Goal: Check status: Check status

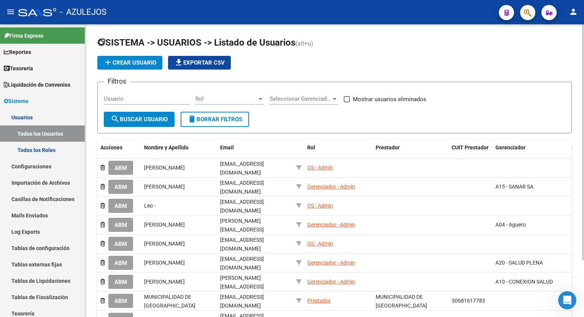
scroll to position [37, 0]
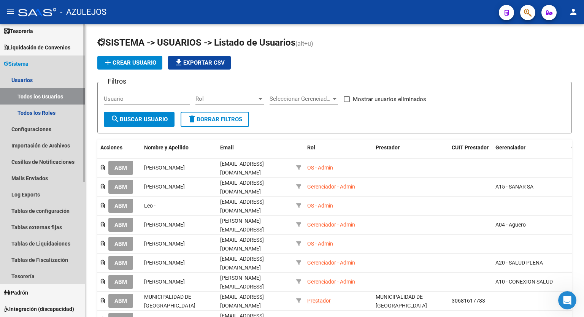
click at [24, 67] on span "Sistema" at bounding box center [16, 64] width 25 height 8
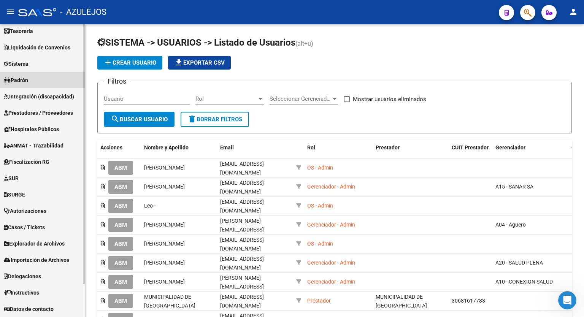
click at [18, 82] on span "Padrón" at bounding box center [16, 80] width 24 height 8
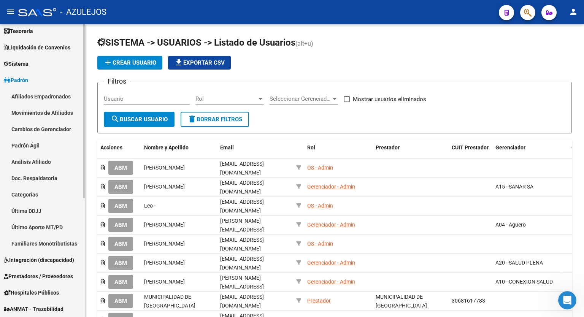
click at [30, 156] on link "Análisis Afiliado" at bounding box center [42, 162] width 85 height 16
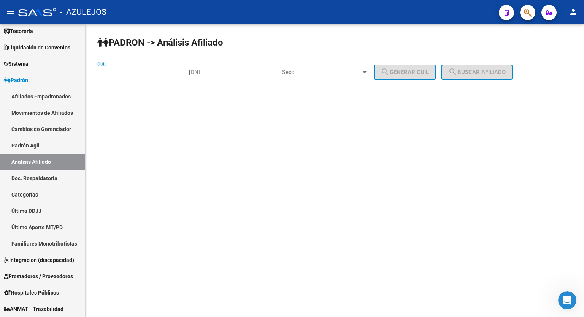
click at [154, 70] on input "CUIL" at bounding box center [140, 72] width 86 height 7
click at [249, 72] on input "DNI" at bounding box center [233, 72] width 86 height 7
type input "30028188"
click at [324, 69] on span "Sexo" at bounding box center [321, 72] width 79 height 7
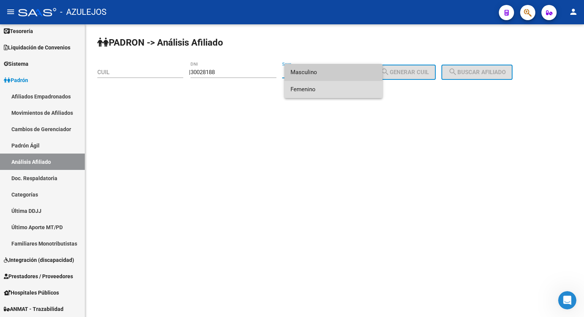
click at [321, 87] on span "Femenino" at bounding box center [333, 89] width 86 height 17
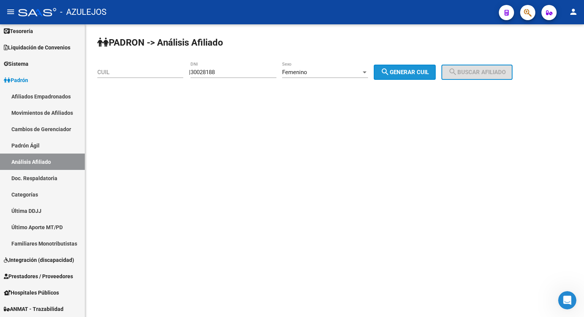
click at [405, 70] on span "search Generar CUIL" at bounding box center [404, 72] width 48 height 7
type input "27-30028188-0"
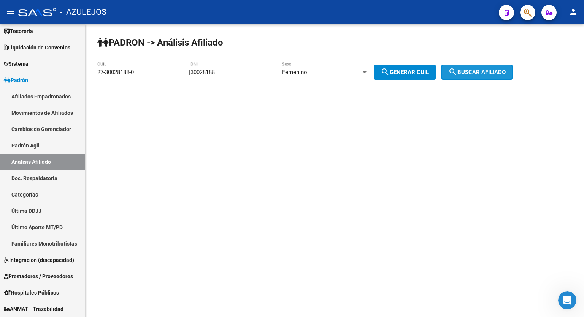
click at [481, 67] on button "search Buscar afiliado" at bounding box center [476, 72] width 71 height 15
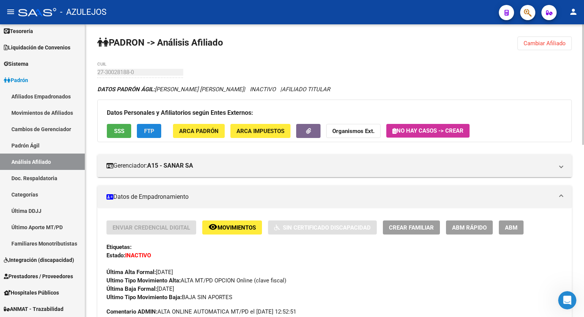
click at [146, 132] on span "FTP" at bounding box center [149, 131] width 10 height 7
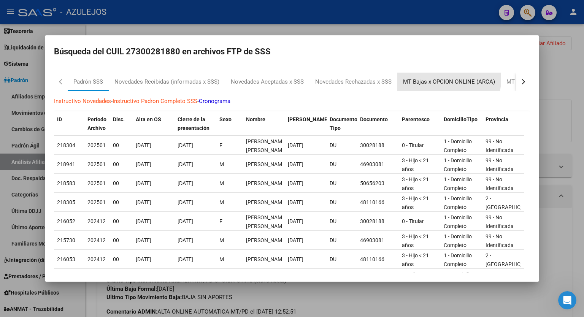
click at [432, 77] on div "MT Bajas x OPCION ONLINE (ARCA)" at bounding box center [448, 82] width 103 height 18
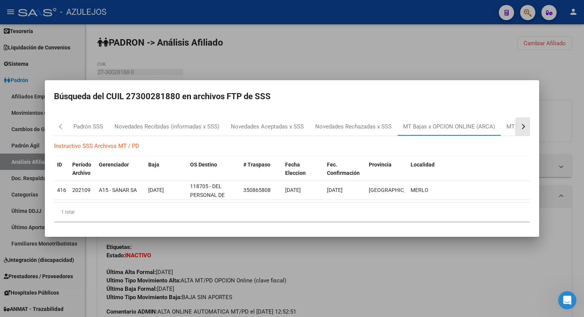
click at [520, 124] on button "button" at bounding box center [523, 126] width 14 height 18
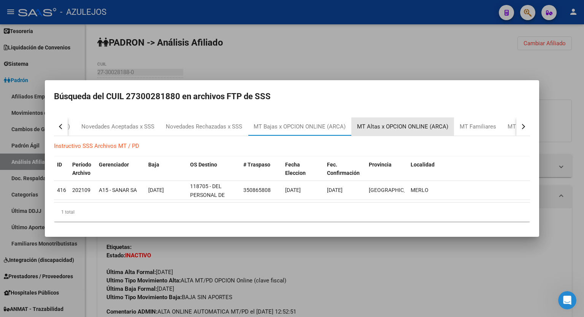
click at [440, 124] on div "MT Altas x OPCION ONLINE (ARCA)" at bounding box center [402, 126] width 91 height 9
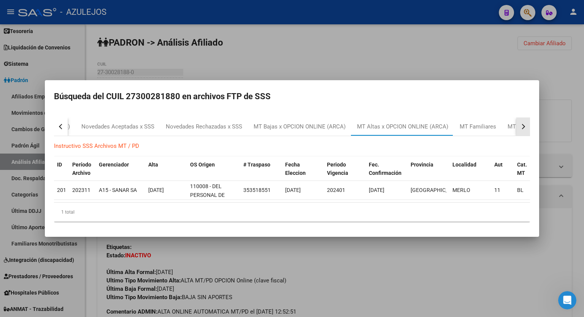
click at [521, 124] on div "button" at bounding box center [521, 126] width 5 height 5
click at [449, 59] on div at bounding box center [292, 158] width 584 height 317
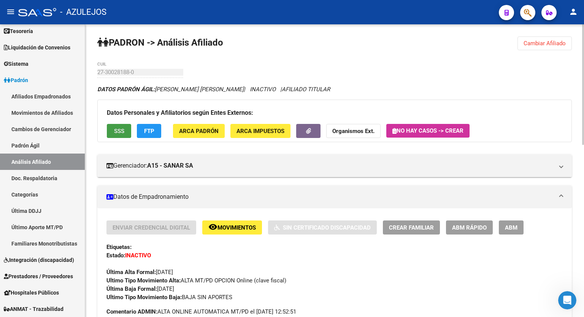
click at [119, 130] on span "SSS" at bounding box center [119, 131] width 10 height 7
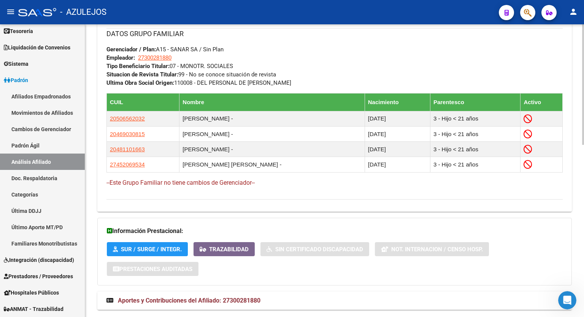
scroll to position [419, 0]
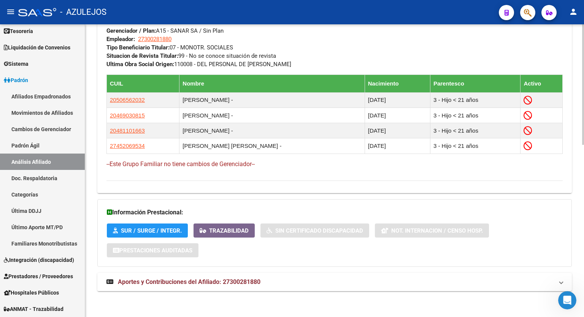
click at [581, 317] on html "menu - AZULEJOS person Firma Express Reportes Tablero de Control Ingresos Perci…" at bounding box center [292, 158] width 584 height 317
click at [252, 280] on span "Aportes y Contribuciones del Afiliado: 27300281880" at bounding box center [189, 281] width 143 height 7
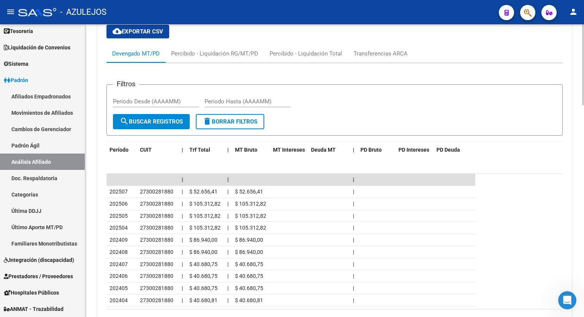
scroll to position [727, 0]
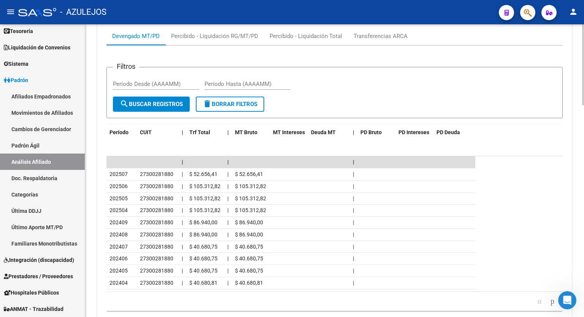
click at [583, 295] on div at bounding box center [583, 265] width 2 height 81
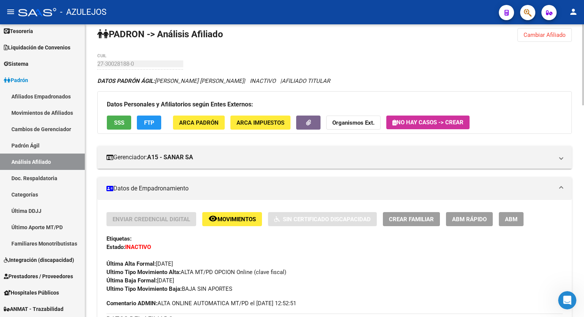
scroll to position [0, 0]
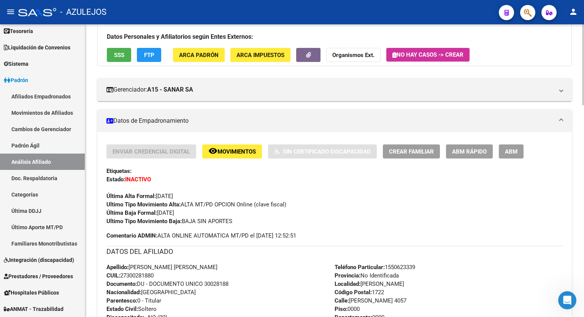
scroll to position [91, 0]
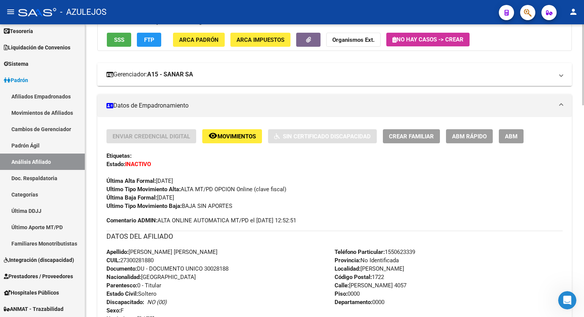
drag, startPoint x: 416, startPoint y: 73, endPoint x: 404, endPoint y: 76, distance: 12.1
click at [404, 76] on mat-panel-title "Gerenciador: A15 - SANAR SA" at bounding box center [329, 74] width 447 height 8
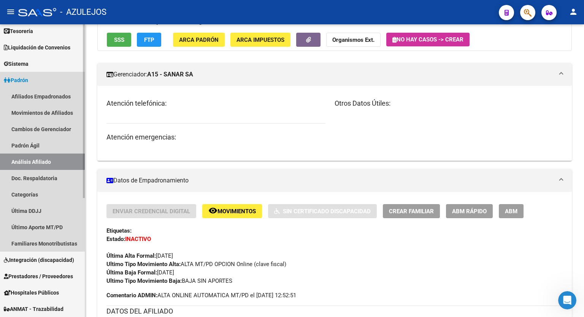
click at [24, 81] on span "Padrón" at bounding box center [16, 80] width 24 height 8
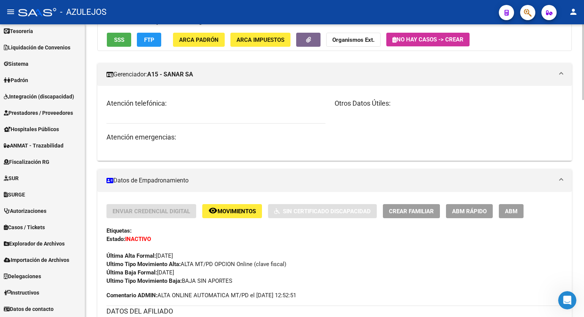
click at [510, 43] on div "Datos Personales y Afiliatorios según Entes Externos: SSS FTP ARCA Padrón ARCA …" at bounding box center [334, 29] width 474 height 43
